Goal: Task Accomplishment & Management: Use online tool/utility

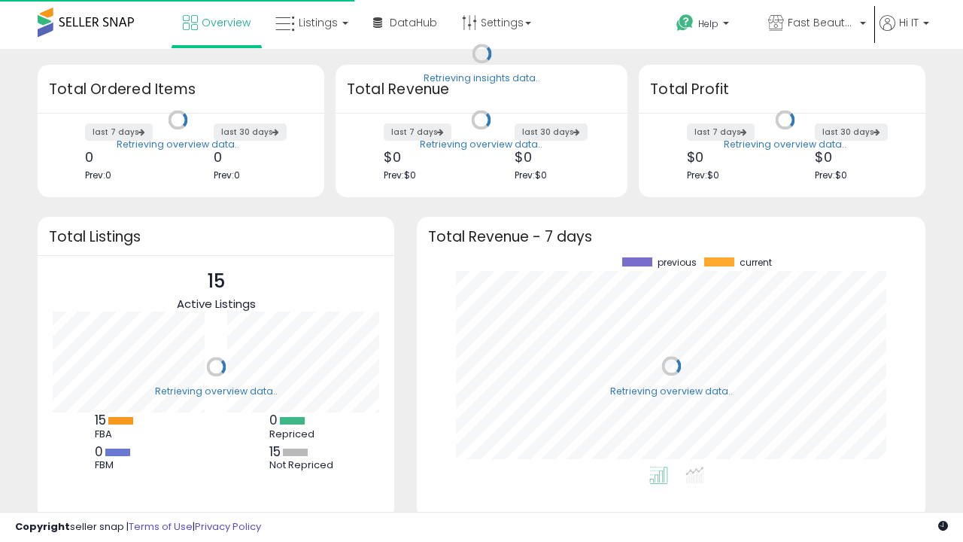
scroll to position [209, 479]
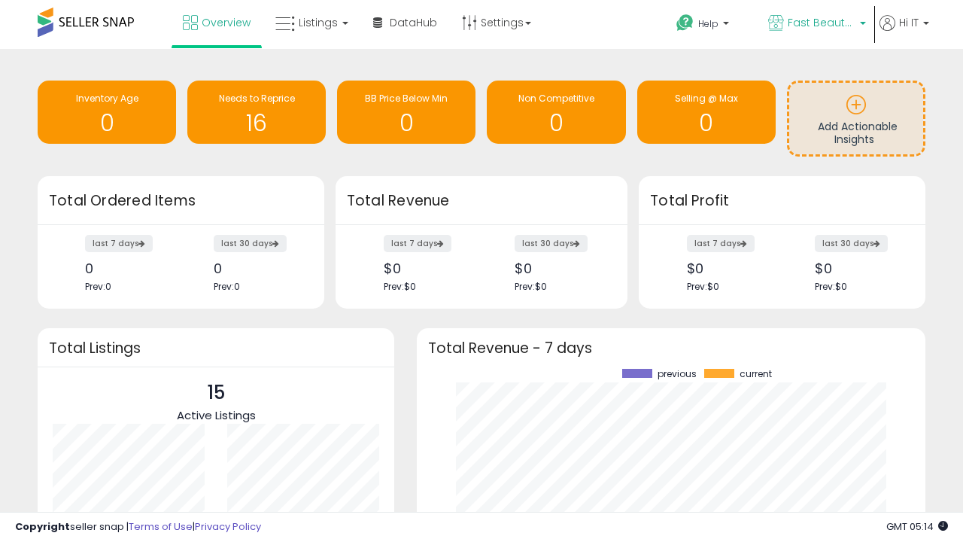
click at [816, 24] on span "Fast Beauty ([GEOGRAPHIC_DATA])" at bounding box center [822, 22] width 68 height 15
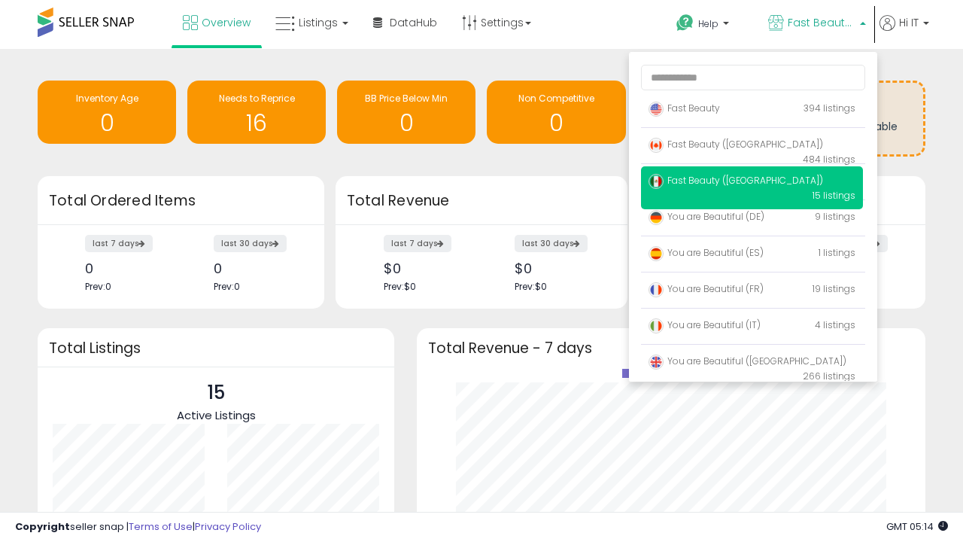
click at [752, 363] on span "You are Beautiful ([GEOGRAPHIC_DATA])" at bounding box center [748, 360] width 198 height 13
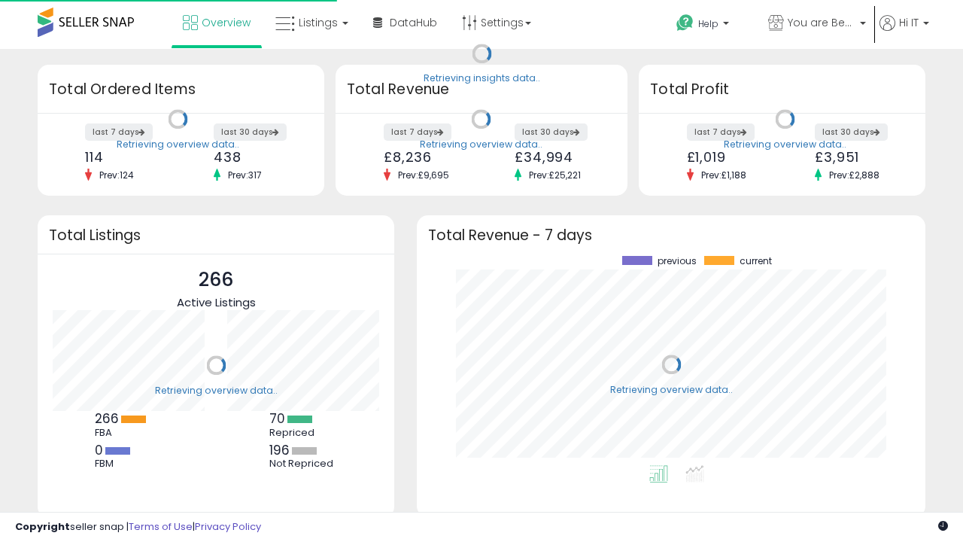
scroll to position [209, 479]
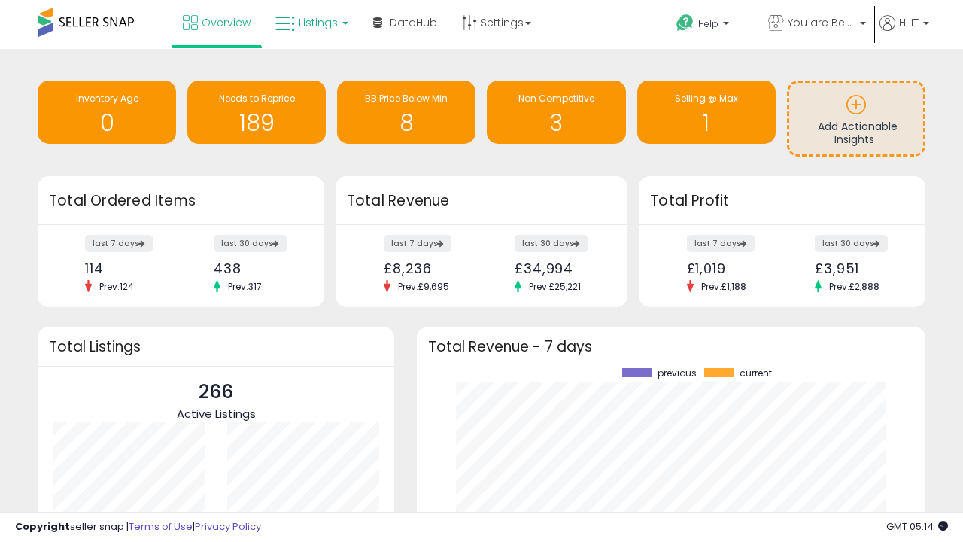
click at [310, 23] on span "Listings" at bounding box center [318, 22] width 39 height 15
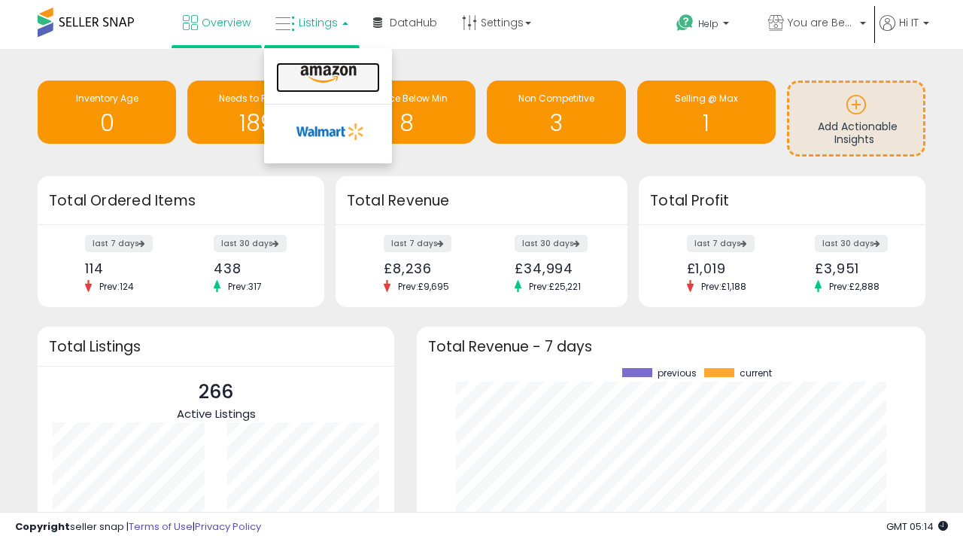
click at [327, 74] on icon at bounding box center [328, 75] width 65 height 20
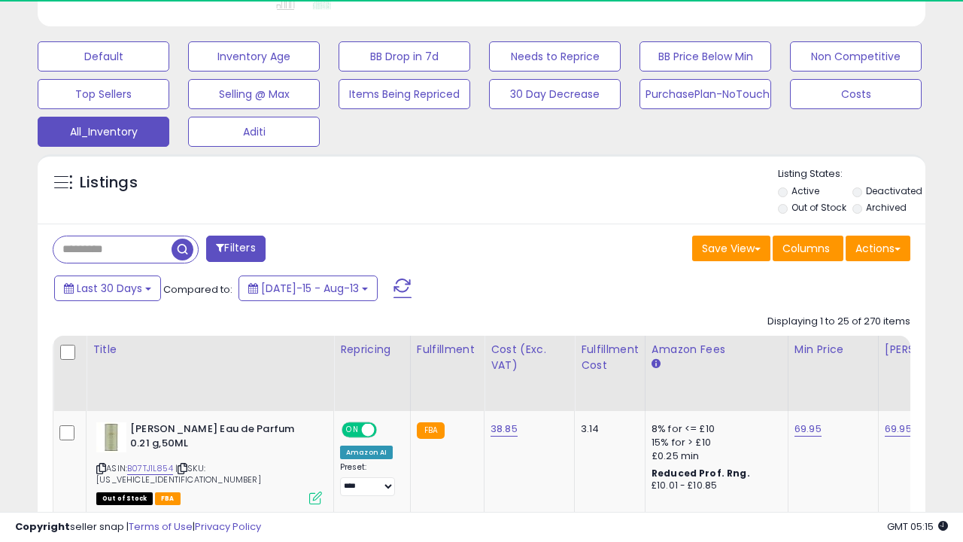
scroll to position [0, 11]
